Goal: Transaction & Acquisition: Purchase product/service

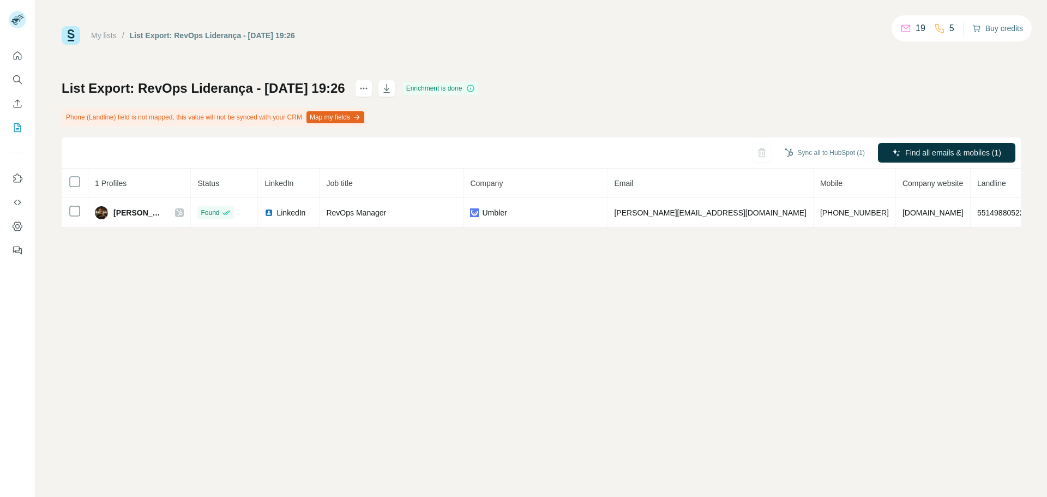
click at [1003, 27] on button "Buy credits" at bounding box center [997, 28] width 51 height 15
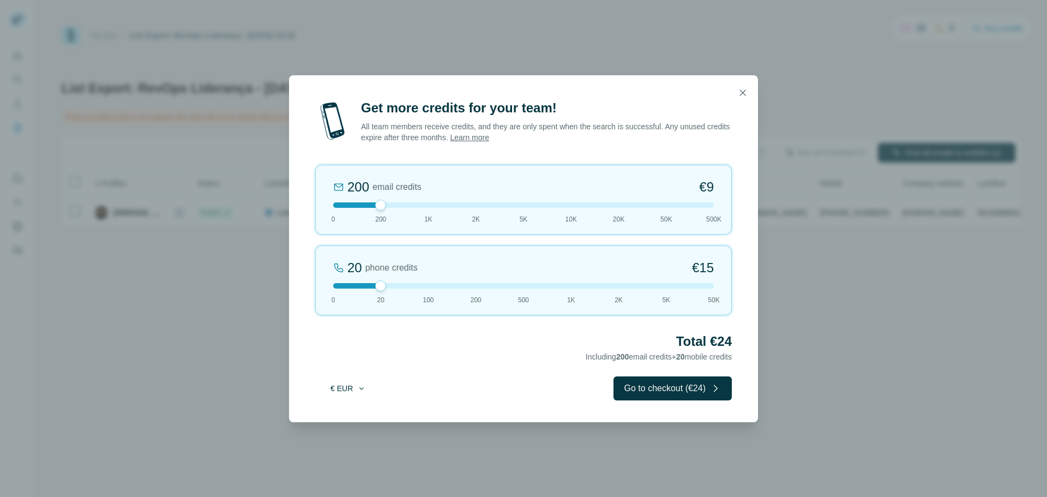
click at [348, 389] on button "€ EUR" at bounding box center [348, 389] width 51 height 20
click at [338, 415] on span "$ USD" at bounding box center [336, 412] width 22 height 11
drag, startPoint x: 382, startPoint y: 202, endPoint x: 421, endPoint y: 202, distance: 39.3
click at [421, 202] on div at bounding box center [523, 204] width 381 height 5
drag, startPoint x: 382, startPoint y: 286, endPoint x: 437, endPoint y: 301, distance: 57.5
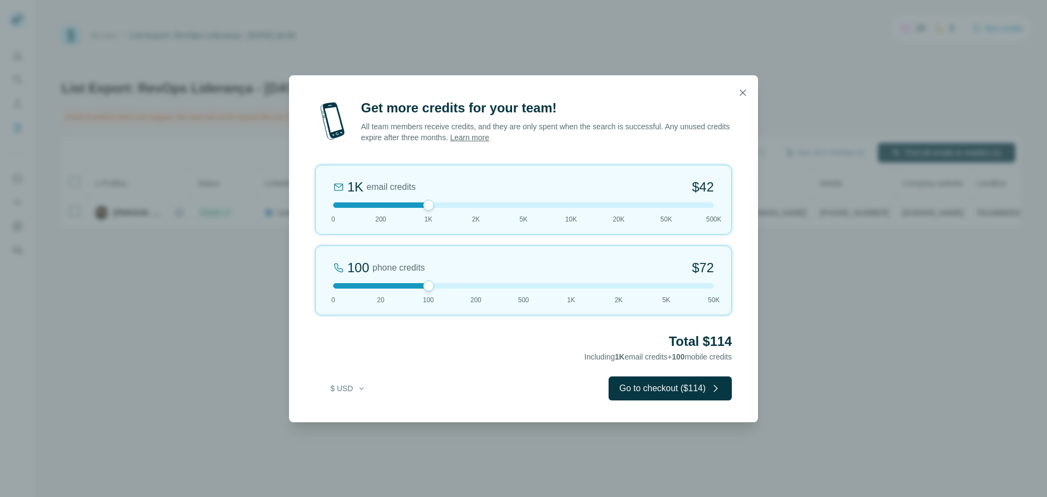
click at [437, 301] on div "100 phone credits $72 0 20 100 200 500 1K 2K 5K 50K" at bounding box center [523, 280] width 417 height 70
click at [740, 91] on icon "button" at bounding box center [742, 92] width 11 height 11
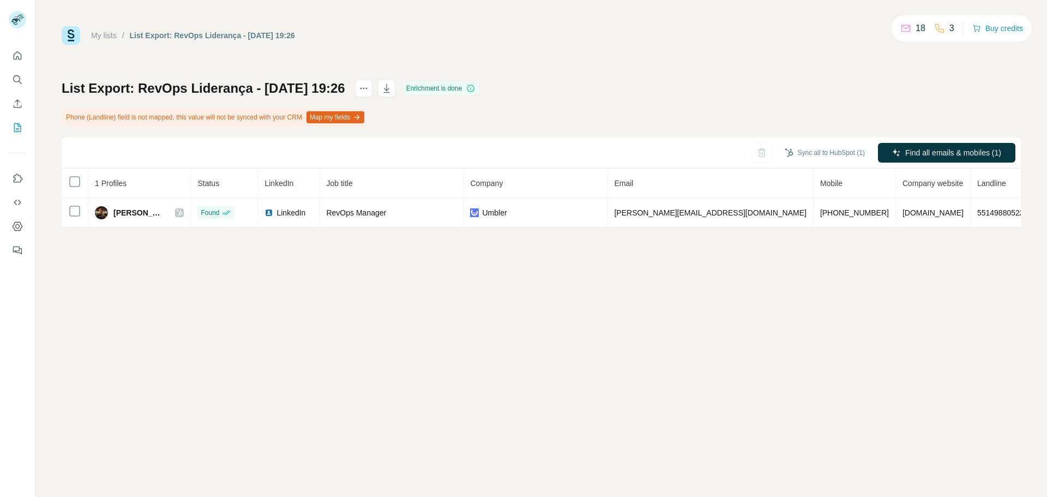
click at [697, 43] on div "My lists / List Export: RevOps Liderança - 26/09/2025 19:26 18 3 Buy credits" at bounding box center [541, 35] width 959 height 19
click at [565, 281] on div "My lists / List Export: RevOps Liderança - 26/09/2025 19:26 18 3 Buy credits Li…" at bounding box center [541, 248] width 1012 height 497
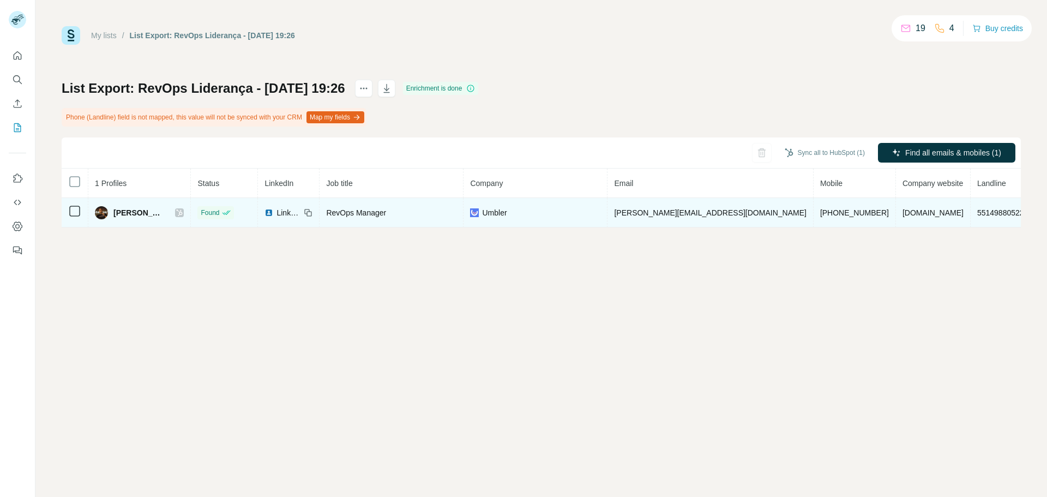
click at [179, 214] on icon at bounding box center [180, 212] width 6 height 7
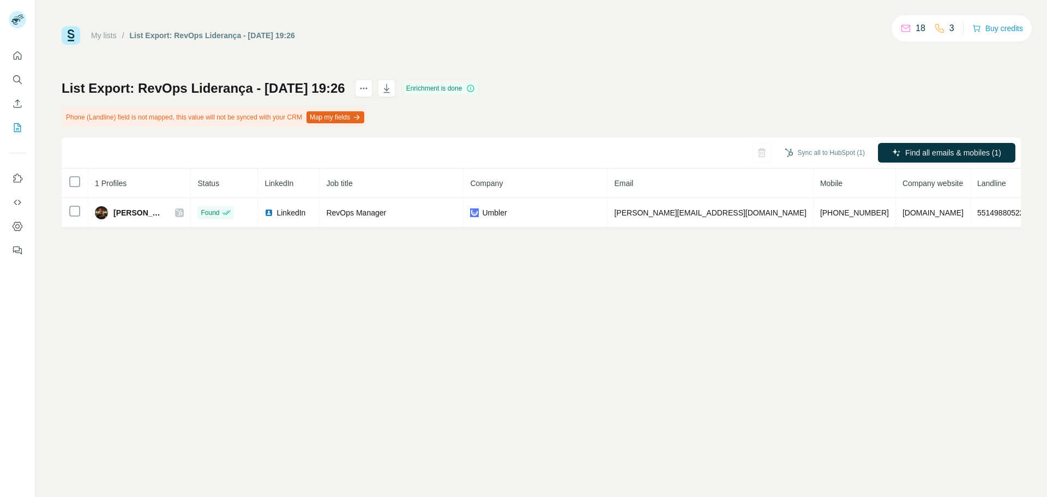
click at [101, 35] on link "My lists" at bounding box center [104, 35] width 26 height 9
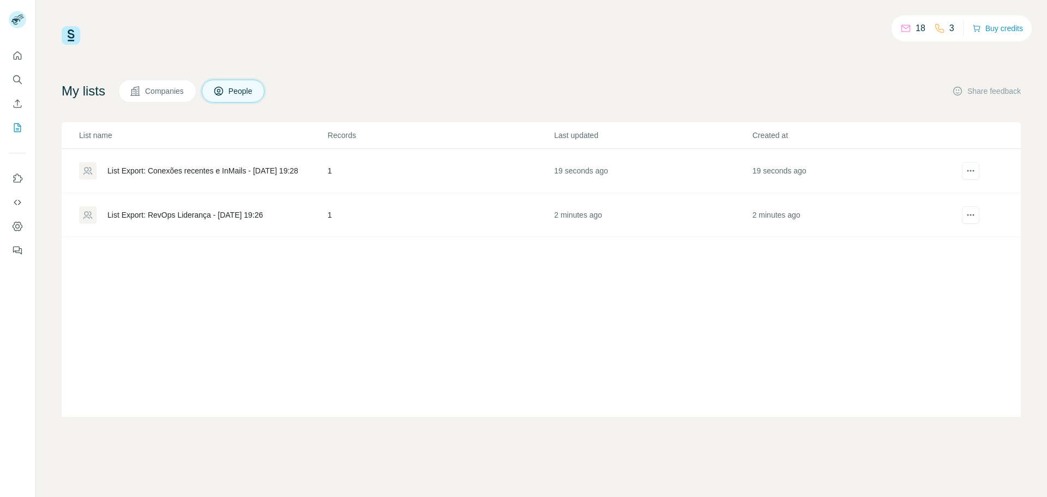
click at [243, 170] on div "List Export: Conexões recentes e InMails - [DATE] 19:28" at bounding box center [202, 170] width 191 height 11
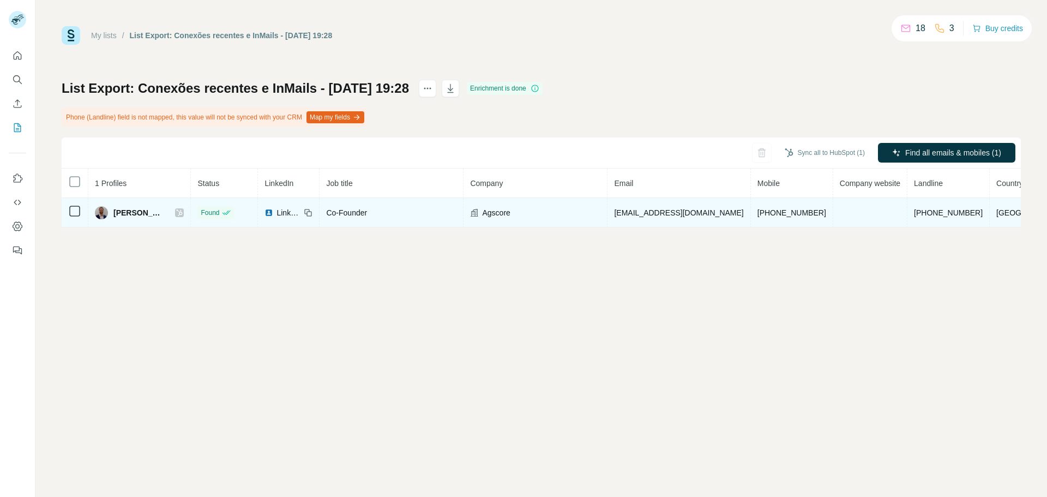
click at [183, 211] on icon at bounding box center [179, 212] width 7 height 9
